Goal: Transaction & Acquisition: Purchase product/service

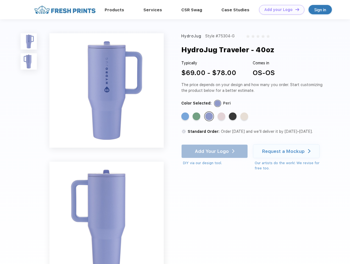
click at [280, 10] on link "Add your Logo Design Tool" at bounding box center [281, 10] width 45 height 10
click at [0, 0] on div "Design Tool" at bounding box center [0, 0] width 0 height 0
click at [295, 9] on link "Add your Logo Design Tool" at bounding box center [281, 10] width 45 height 10
click at [29, 41] on img at bounding box center [29, 41] width 16 height 16
click at [29, 62] on img at bounding box center [29, 61] width 16 height 16
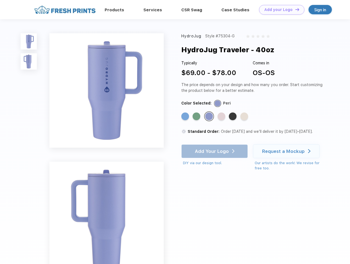
click at [186, 117] on div "Standard Color" at bounding box center [186, 116] width 8 height 8
click at [197, 117] on div "Standard Color" at bounding box center [197, 116] width 8 height 8
click at [210, 117] on div "Standard Color" at bounding box center [209, 116] width 8 height 8
click at [222, 117] on div "Standard Color" at bounding box center [222, 116] width 8 height 8
click at [233, 117] on div "Standard Color" at bounding box center [233, 116] width 8 height 8
